Goal: Task Accomplishment & Management: Use online tool/utility

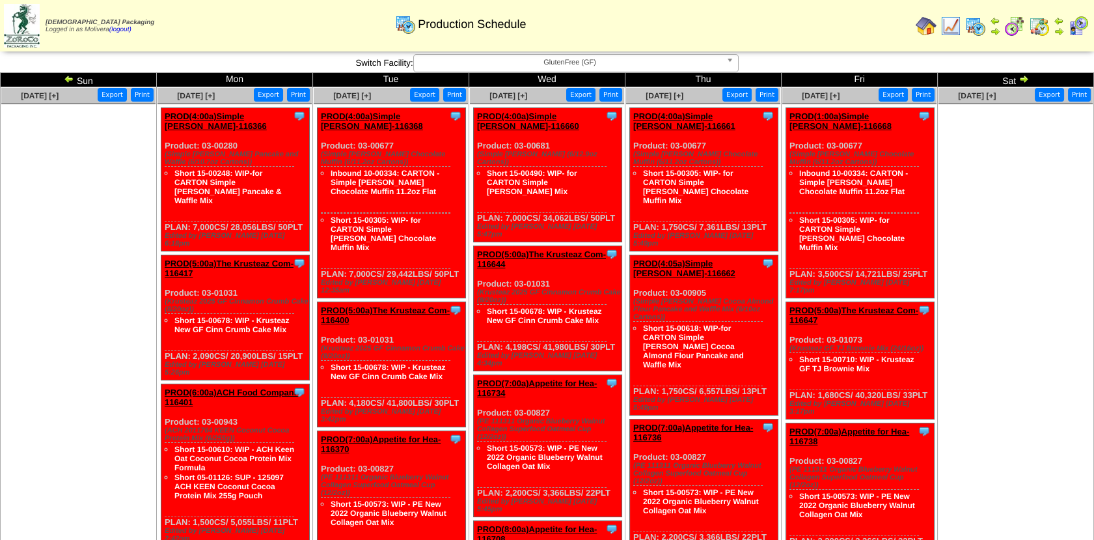
click at [68, 80] on img at bounding box center [69, 79] width 10 height 10
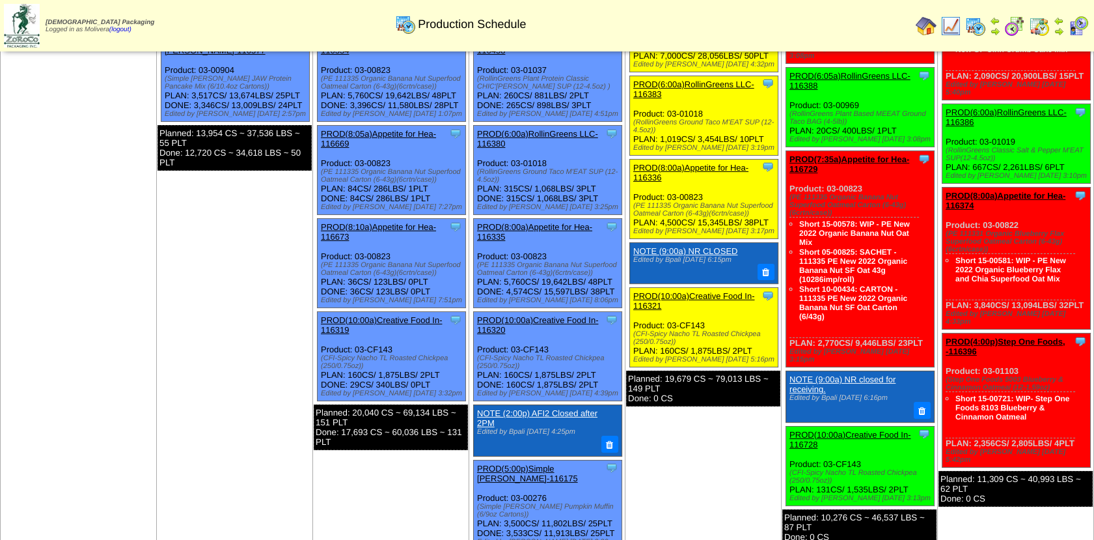
scroll to position [282, 0]
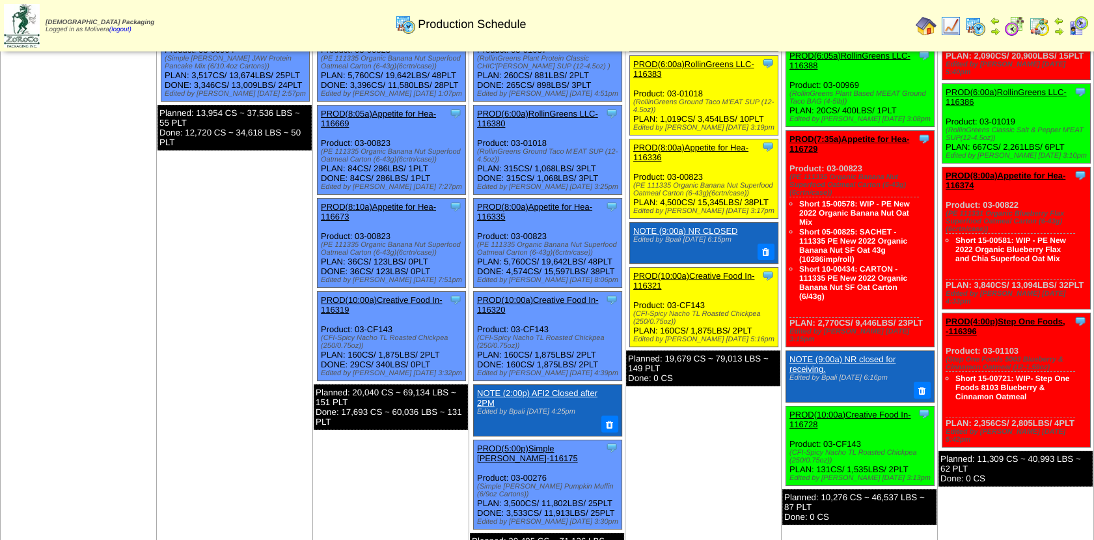
drag, startPoint x: 945, startPoint y: 180, endPoint x: 1087, endPoint y: 256, distance: 161.1
click at [1087, 256] on div "Clone Item PROD(8:00a)Appetite for Hea-116374 Appetite for Healthy Living Sched…" at bounding box center [1017, 238] width 148 height 142
copy div "Product: 03-00822 (PE 111331 Organic Blueberry Flax Superfood Oatmeal Carton (6…"
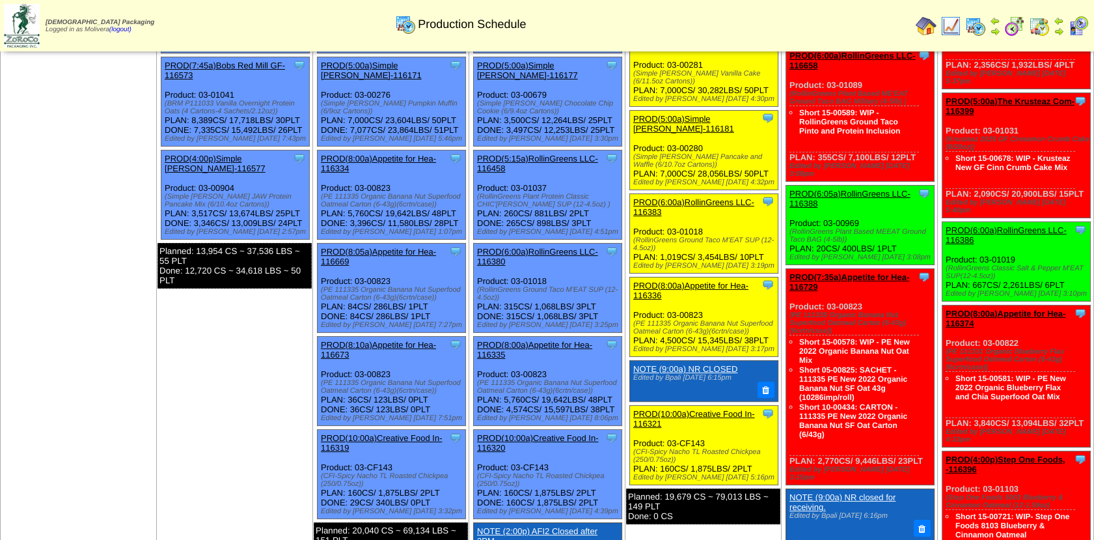
scroll to position [143, 0]
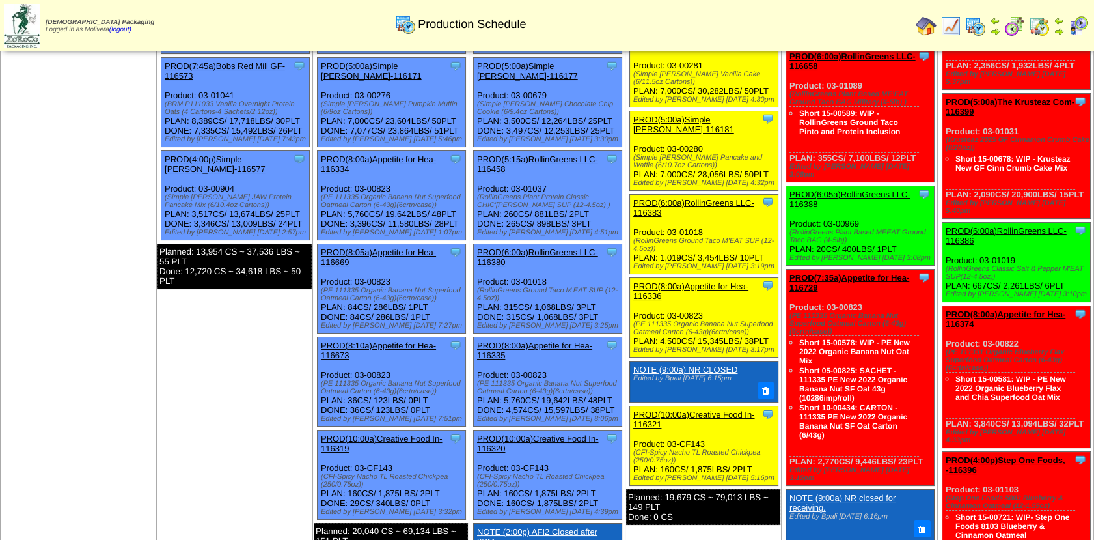
click at [211, 366] on td "Sep 08 [+] Print Export Clone Item PROD(6:00a)Appetite for Hea-116143 Appetite …" at bounding box center [235, 331] width 156 height 774
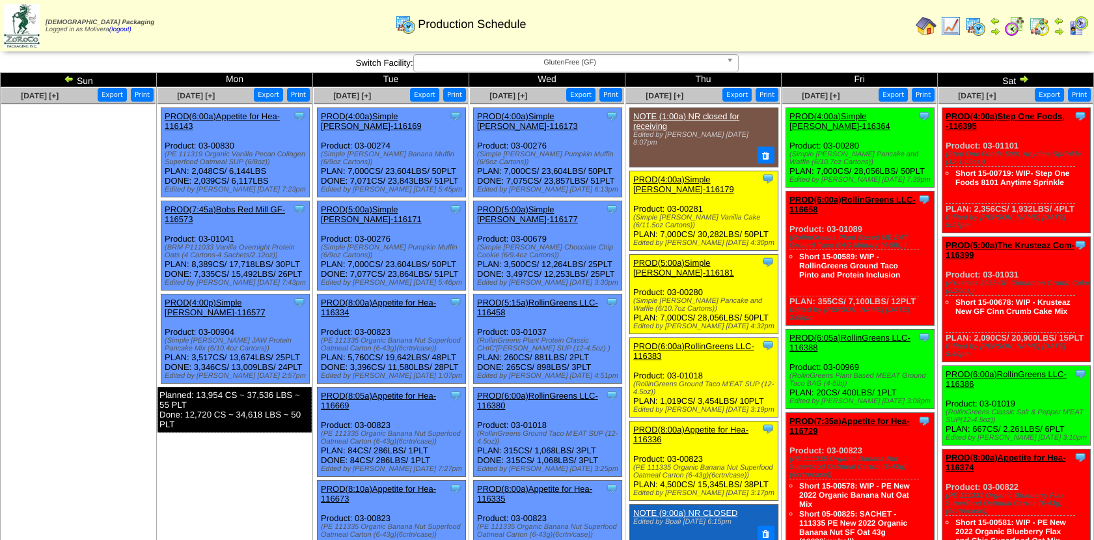
click at [1023, 79] on img at bounding box center [1024, 79] width 10 height 10
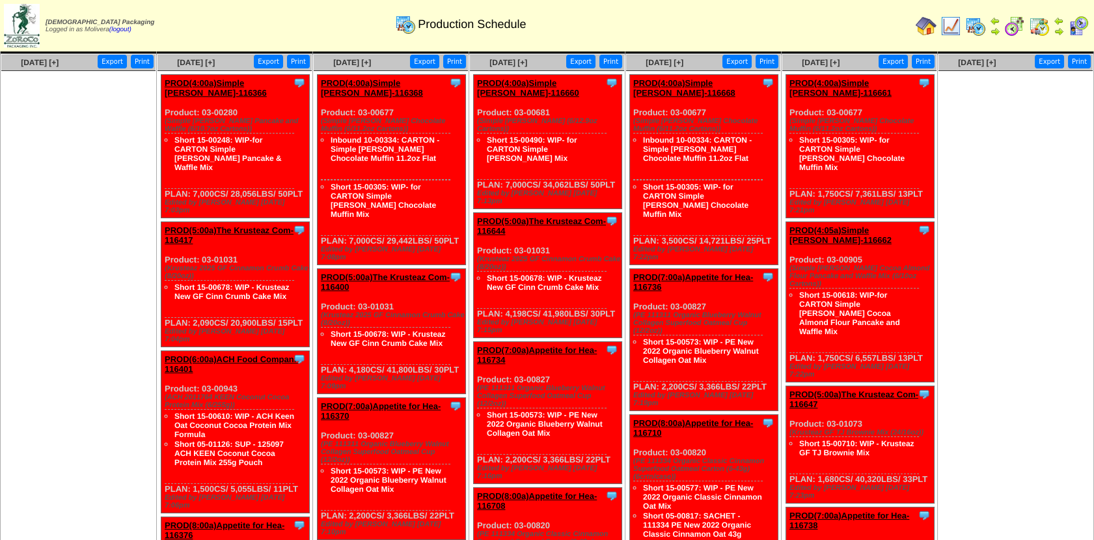
scroll to position [31, 0]
